Goal: Information Seeking & Learning: Learn about a topic

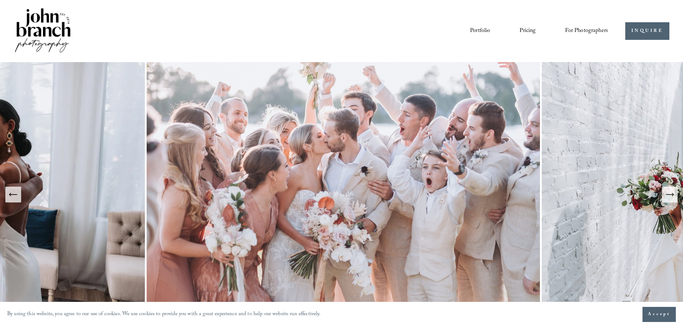
click at [669, 194] on icon "Next Slide" at bounding box center [670, 194] width 8 height 0
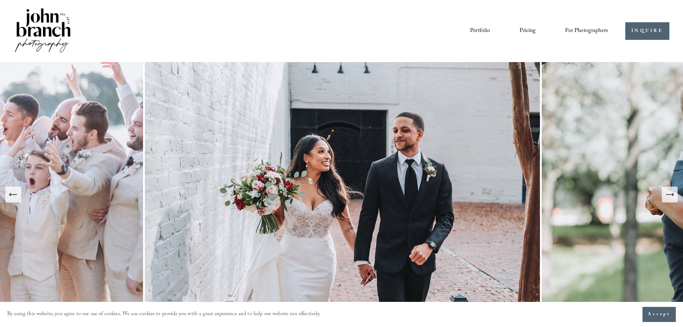
click at [669, 194] on icon "Next Slide" at bounding box center [670, 194] width 8 height 0
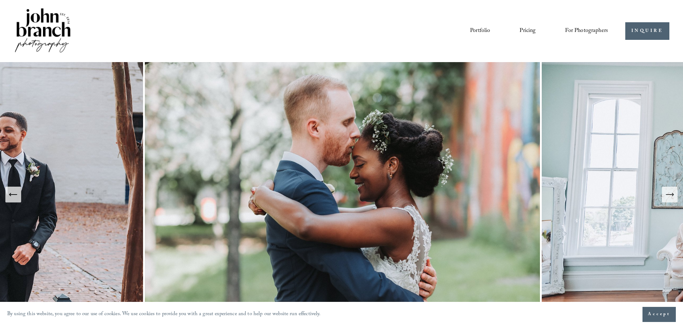
click at [669, 194] on icon "Next Slide" at bounding box center [670, 194] width 8 height 0
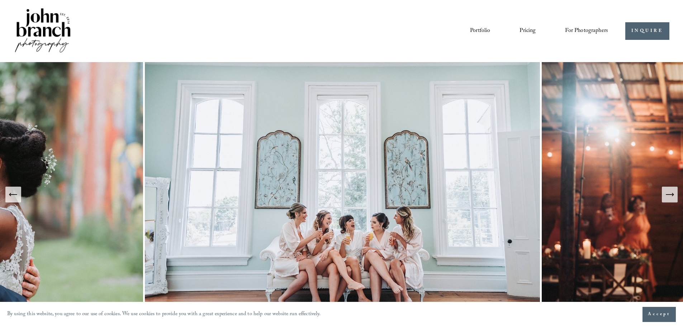
click at [669, 194] on icon "Next Slide" at bounding box center [670, 194] width 8 height 0
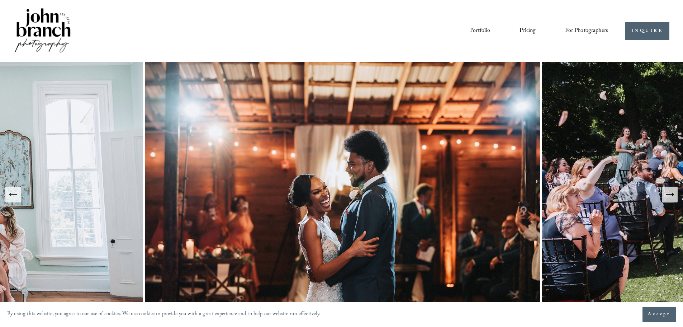
click at [668, 194] on icon "Next Slide" at bounding box center [670, 194] width 8 height 0
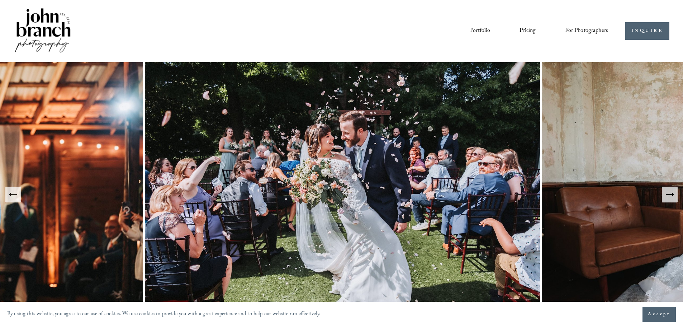
click at [668, 194] on icon "Next Slide" at bounding box center [670, 194] width 10 height 10
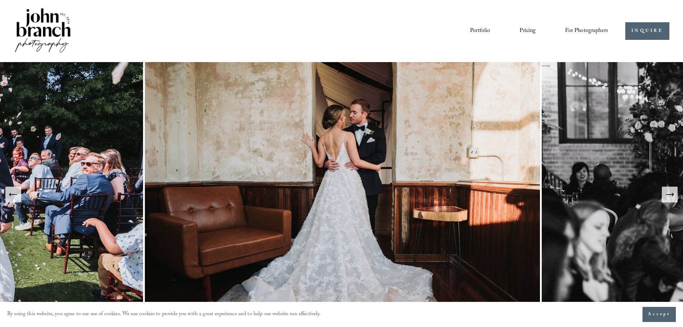
click at [668, 194] on icon "Next Slide" at bounding box center [670, 194] width 10 height 10
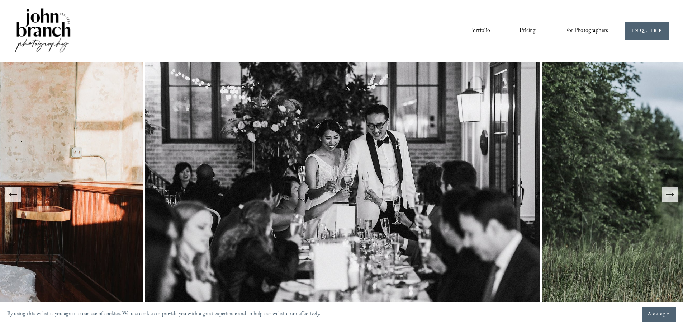
click at [668, 193] on icon "Next Slide" at bounding box center [670, 194] width 10 height 10
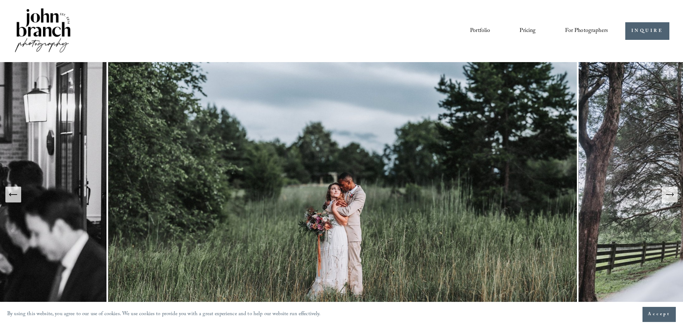
click at [667, 192] on icon "Next Slide" at bounding box center [670, 194] width 10 height 10
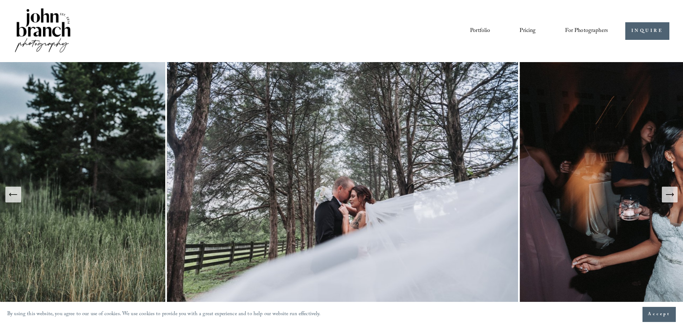
click at [9, 198] on icon "Previous Slide" at bounding box center [13, 194] width 10 height 10
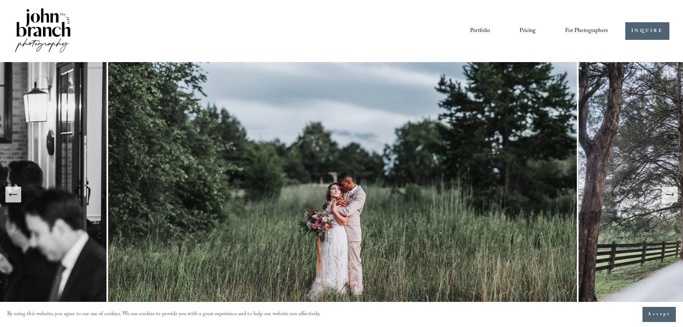
click at [669, 200] on button "Next Slide" at bounding box center [670, 195] width 16 height 16
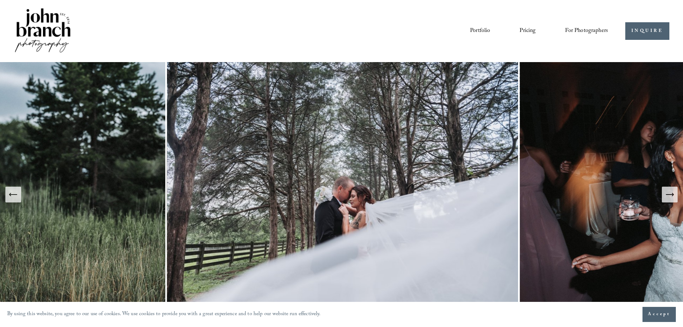
click at [669, 199] on icon "Next Slide" at bounding box center [670, 194] width 10 height 10
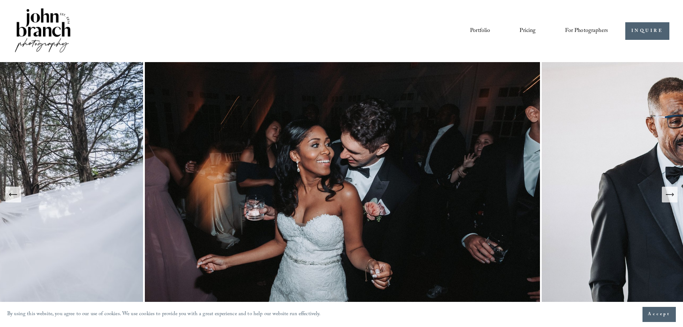
click at [666, 199] on icon "Next Slide" at bounding box center [670, 194] width 10 height 10
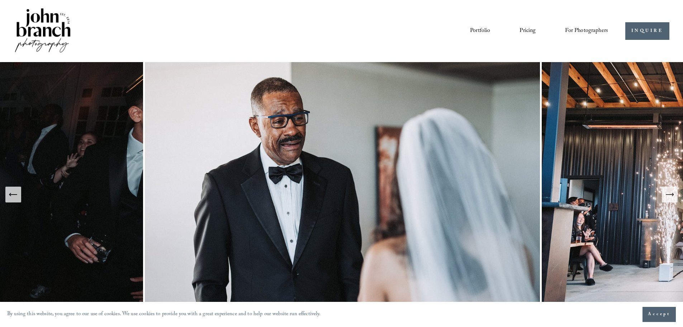
click at [666, 198] on icon "Next Slide" at bounding box center [670, 194] width 10 height 10
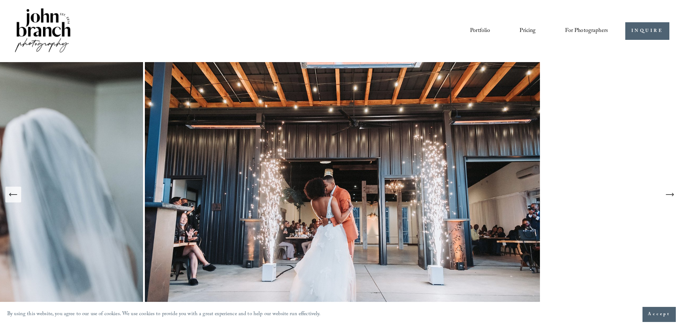
click at [666, 198] on icon "Next Slide" at bounding box center [670, 194] width 10 height 10
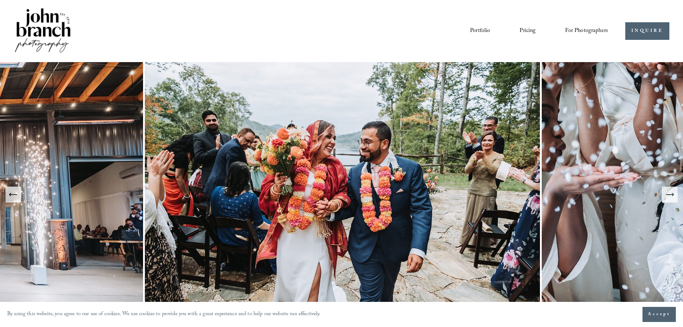
click at [670, 196] on icon "Next Slide" at bounding box center [670, 194] width 10 height 10
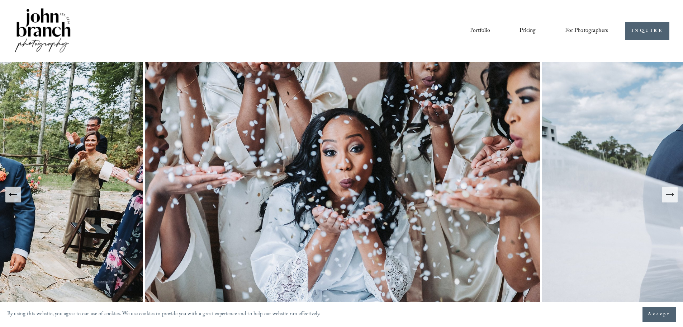
click at [670, 194] on icon "Next Slide" at bounding box center [670, 194] width 8 height 0
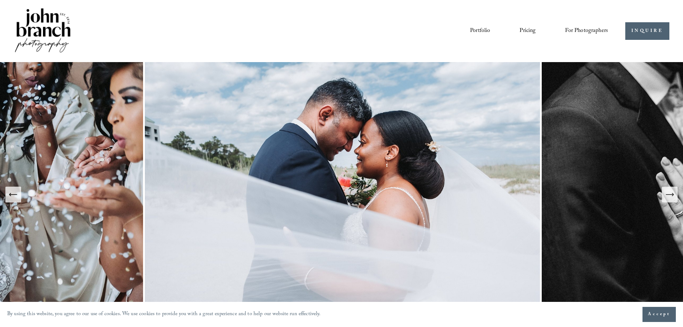
click at [669, 194] on icon "Next Slide" at bounding box center [670, 194] width 8 height 0
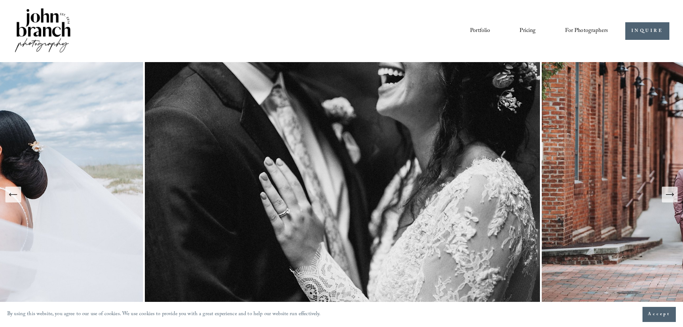
click at [669, 194] on icon "Next Slide" at bounding box center [670, 194] width 8 height 0
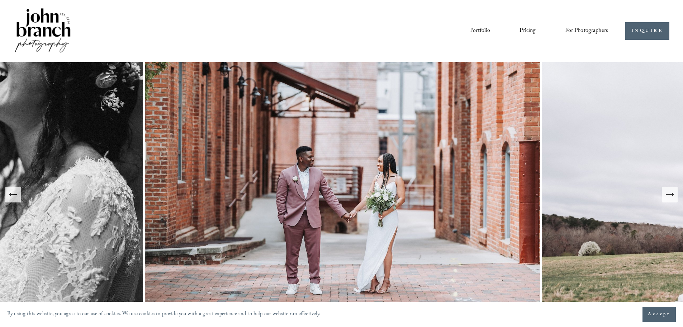
click at [669, 194] on icon "Next Slide" at bounding box center [670, 194] width 8 height 0
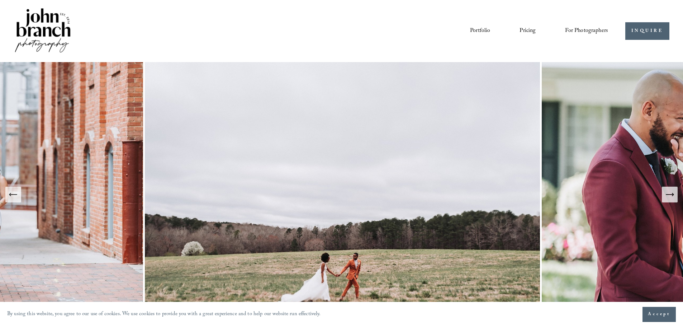
click at [669, 194] on icon "Next Slide" at bounding box center [670, 194] width 8 height 0
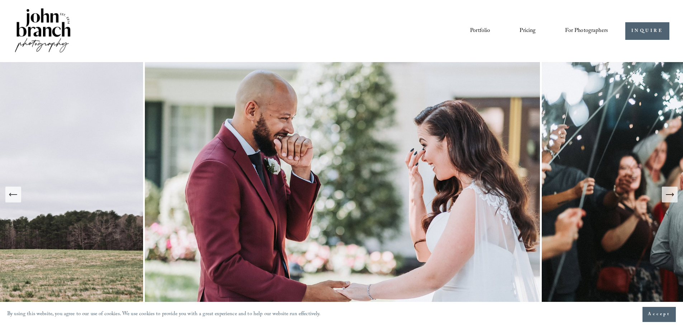
click at [669, 194] on icon "Next Slide" at bounding box center [670, 194] width 8 height 0
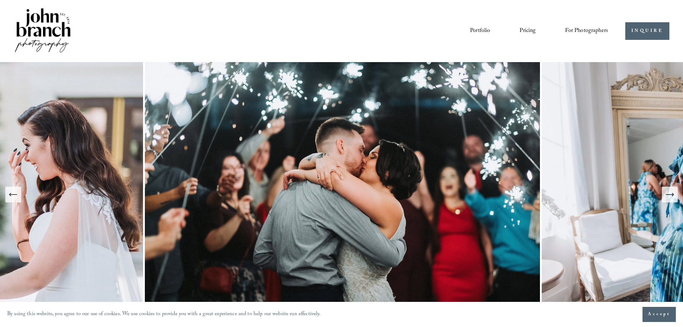
click at [669, 194] on icon "Next Slide" at bounding box center [670, 194] width 8 height 0
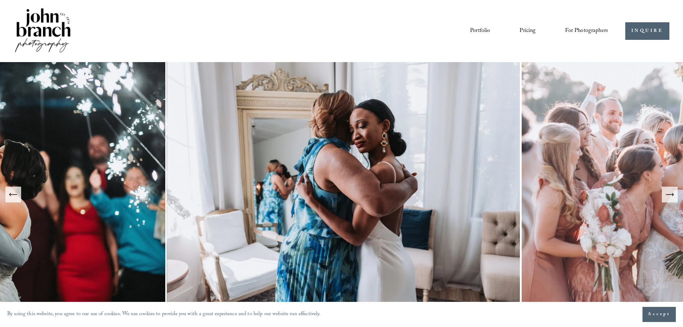
click at [669, 194] on icon "Next Slide" at bounding box center [670, 194] width 8 height 0
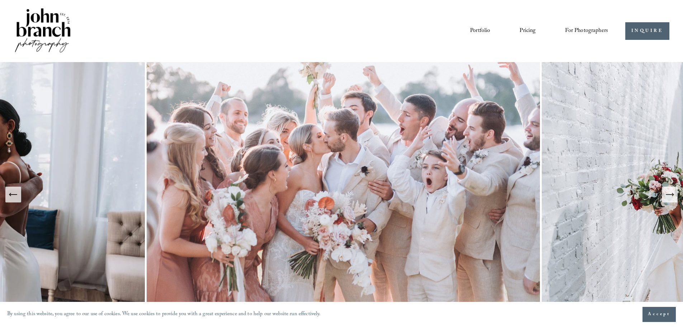
click at [669, 194] on icon "Next Slide" at bounding box center [670, 194] width 8 height 0
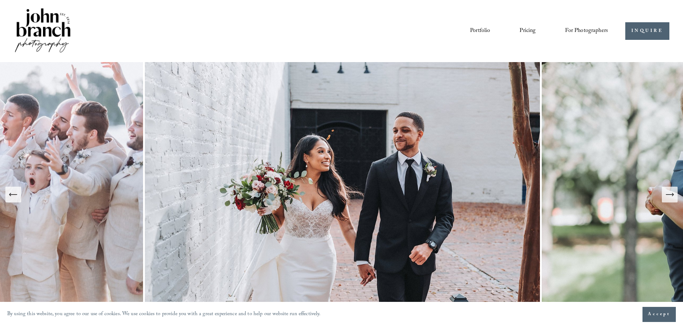
click at [669, 194] on icon "Next Slide" at bounding box center [670, 194] width 8 height 0
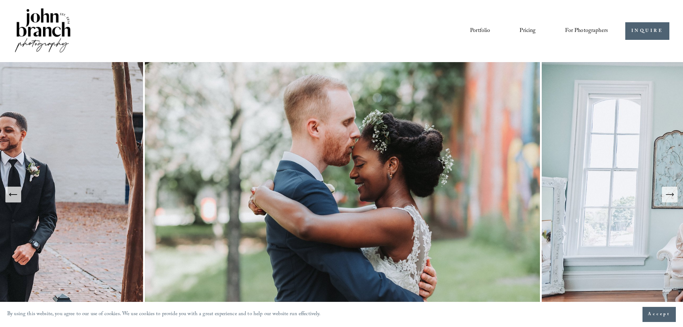
click at [669, 194] on icon "Next Slide" at bounding box center [670, 194] width 8 height 0
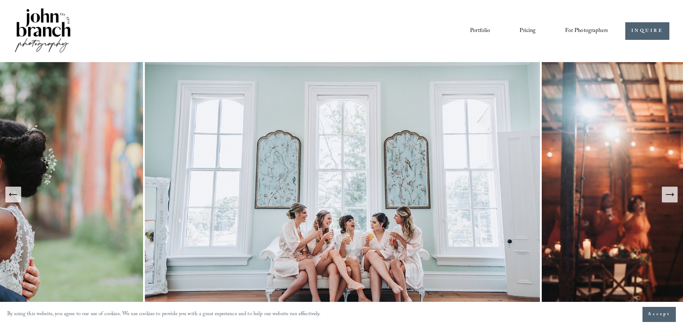
click at [669, 194] on icon "Next Slide" at bounding box center [670, 194] width 8 height 0
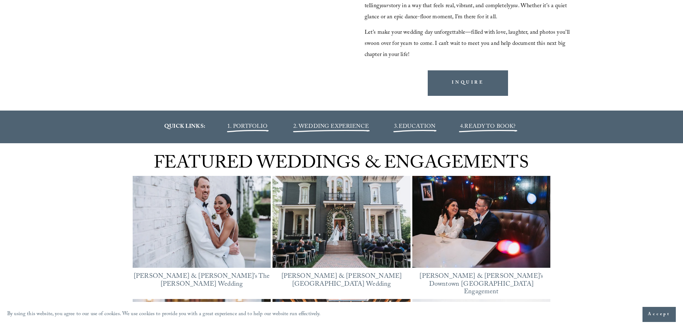
scroll to position [825, 0]
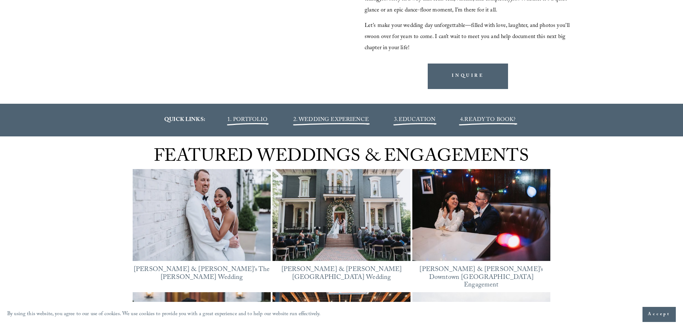
click at [408, 117] on span "EDUCATION" at bounding box center [417, 120] width 37 height 10
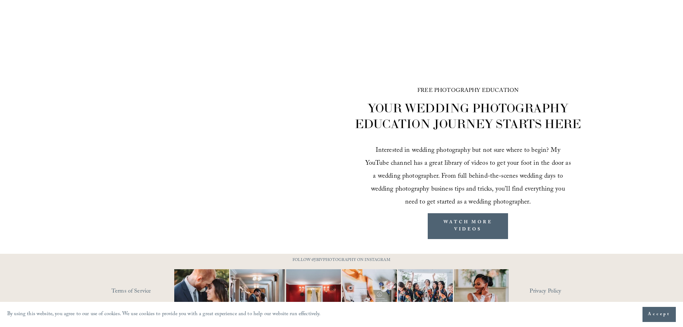
scroll to position [1101, 0]
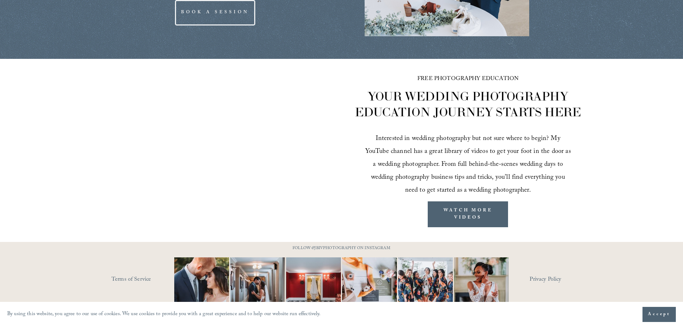
click at [8, 143] on div "FREE PHOTOGRAPHY EDUCATION YOUR WEDDING PHOTOGRAPHY EDUCATION JOURNEY STARTS HE…" at bounding box center [341, 150] width 683 height 183
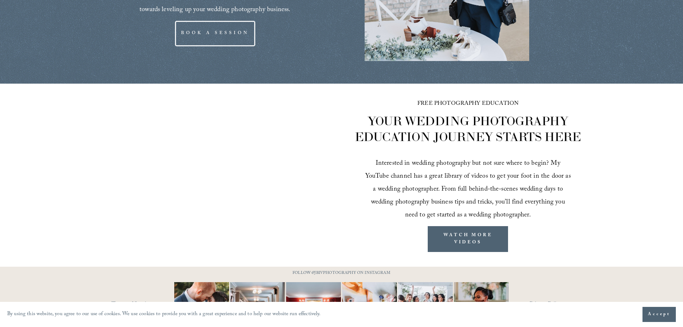
scroll to position [1040, 0]
